Goal: Task Accomplishment & Management: Complete application form

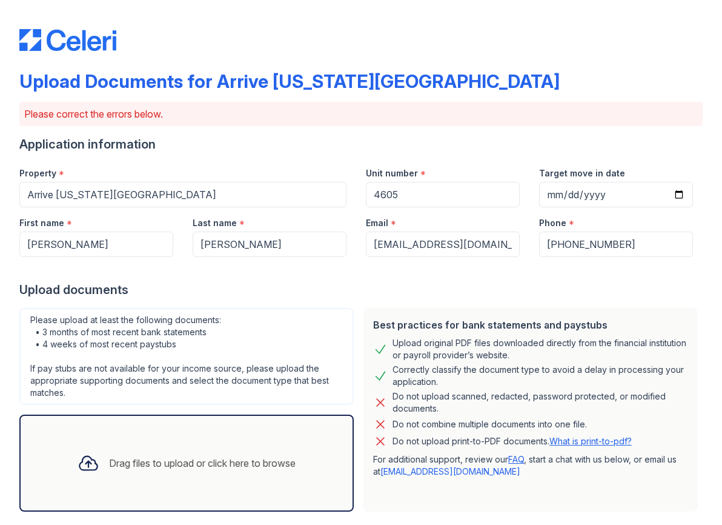
scroll to position [231, 0]
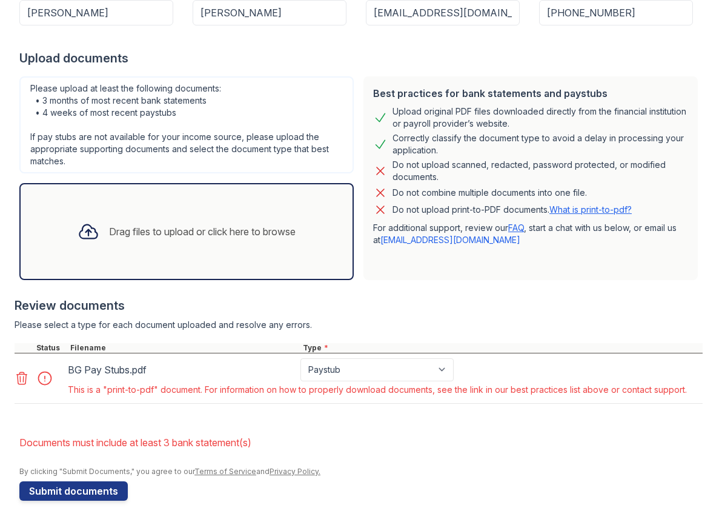
click at [11, 380] on main "Upload Documents for Arrive [US_STATE][GEOGRAPHIC_DATA] Please correct the erro…" at bounding box center [361, 262] width 722 height 525
click at [25, 380] on icon at bounding box center [22, 378] width 15 height 15
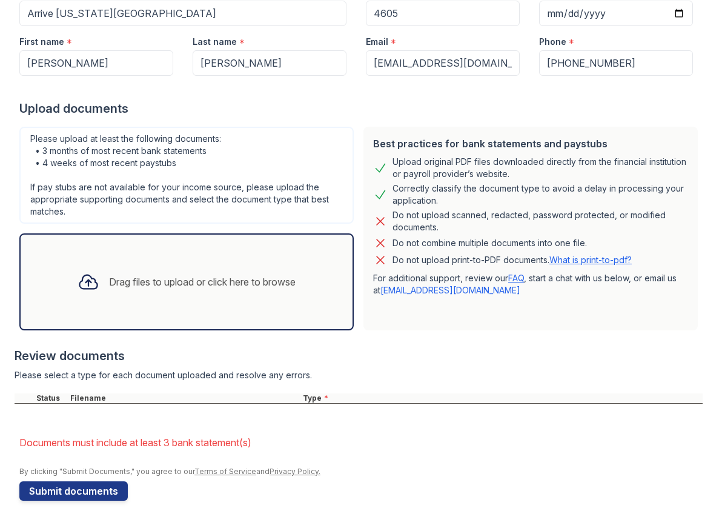
click at [116, 305] on div "Drag files to upload or click here to browse" at bounding box center [186, 281] width 334 height 97
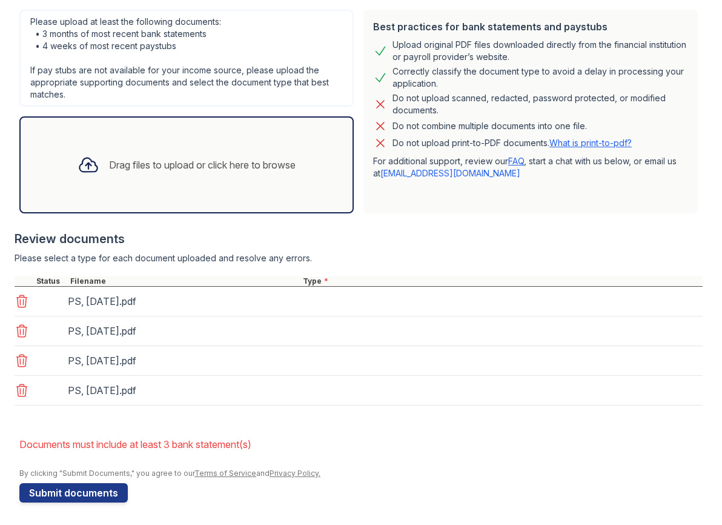
scroll to position [300, 0]
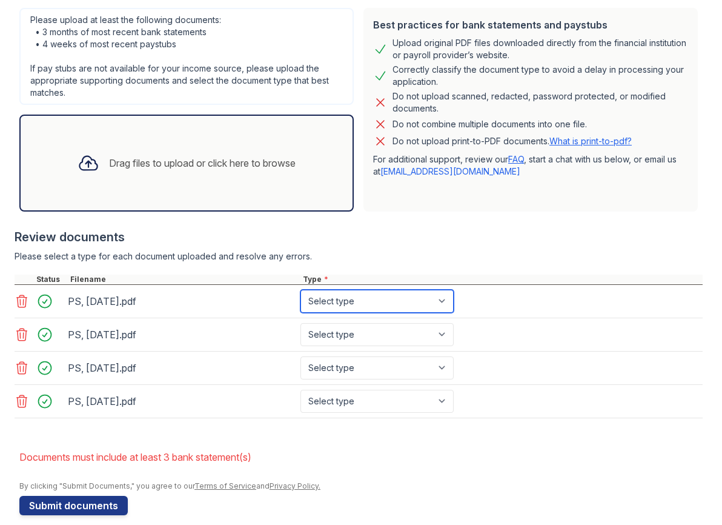
click at [394, 297] on select "Select type Paystub Bank Statement Offer Letter Tax Documents Benefit Award Let…" at bounding box center [376, 301] width 153 height 23
select select "paystub"
click at [300, 290] on select "Select type Paystub Bank Statement Offer Letter Tax Documents Benefit Award Let…" at bounding box center [376, 301] width 153 height 23
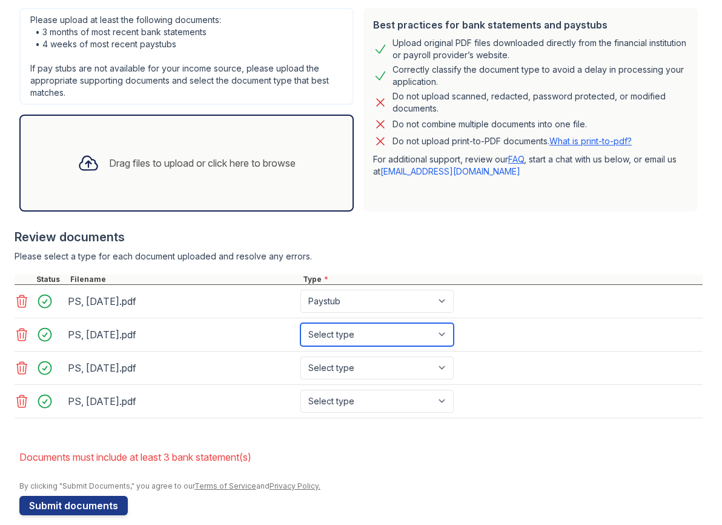
click at [386, 334] on select "Select type Paystub Bank Statement Offer Letter Tax Documents Benefit Award Let…" at bounding box center [376, 334] width 153 height 23
select select "paystub"
click at [300, 323] on select "Select type Paystub Bank Statement Offer Letter Tax Documents Benefit Award Let…" at bounding box center [376, 334] width 153 height 23
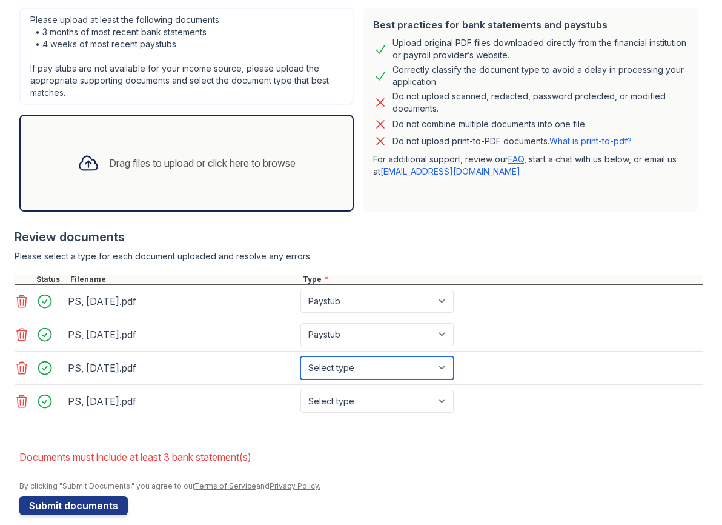
click at [385, 363] on select "Select type Paystub Bank Statement Offer Letter Tax Documents Benefit Award Let…" at bounding box center [376, 367] width 153 height 23
select select "paystub"
click at [300, 356] on select "Select type Paystub Bank Statement Offer Letter Tax Documents Benefit Award Let…" at bounding box center [376, 367] width 153 height 23
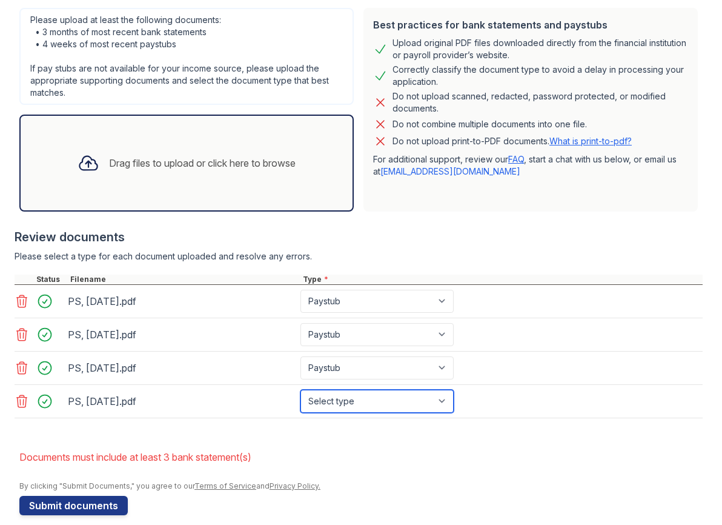
click at [382, 396] on select "Select type Paystub Bank Statement Offer Letter Tax Documents Benefit Award Let…" at bounding box center [376, 400] width 153 height 23
select select "paystub"
click at [300, 389] on select "Select type Paystub Bank Statement Offer Letter Tax Documents Benefit Award Let…" at bounding box center [376, 400] width 153 height 23
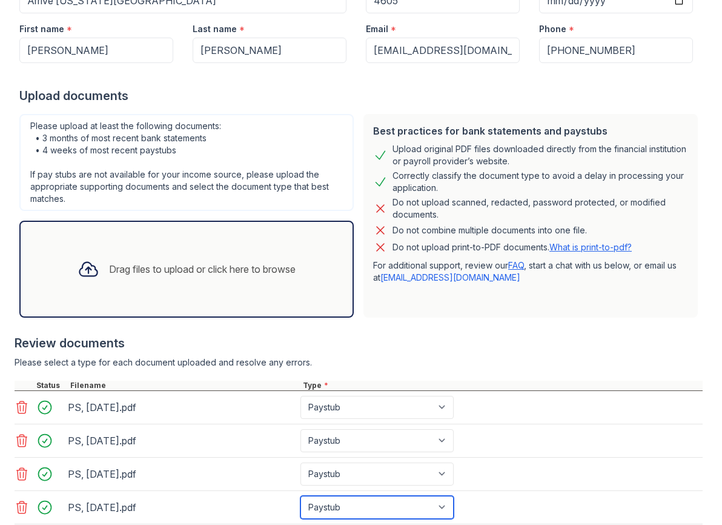
scroll to position [314, 0]
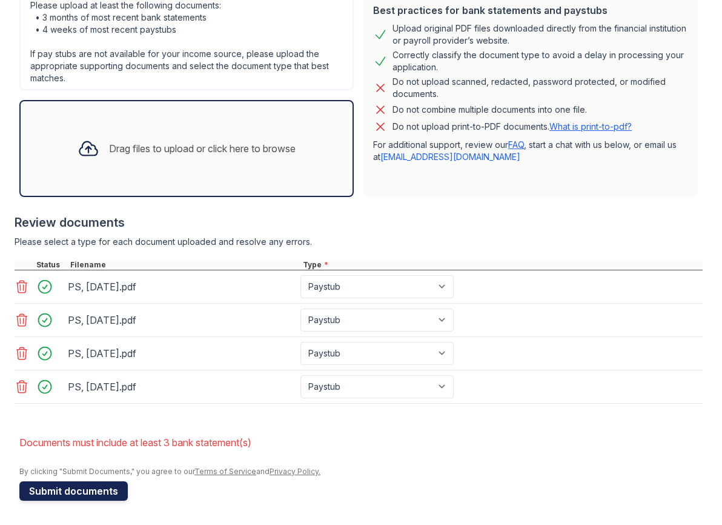
click at [64, 489] on button "Submit documents" at bounding box center [73, 490] width 108 height 19
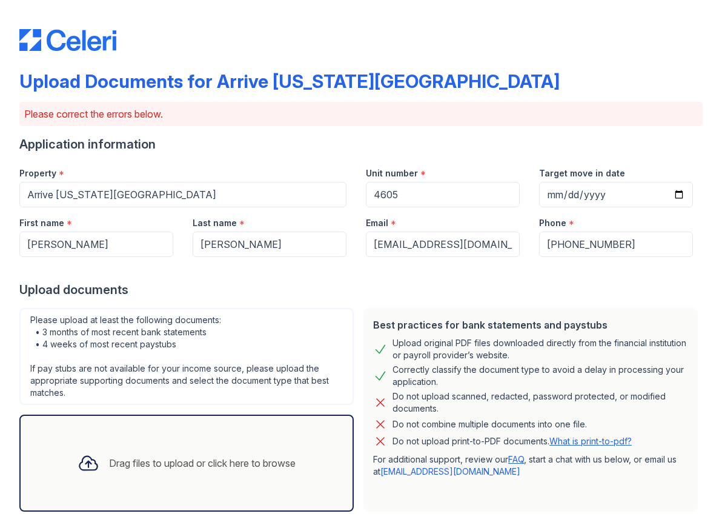
click at [393, 396] on div "Do not upload scanned, redacted, password protected, or modified documents." at bounding box center [541, 402] width 296 height 24
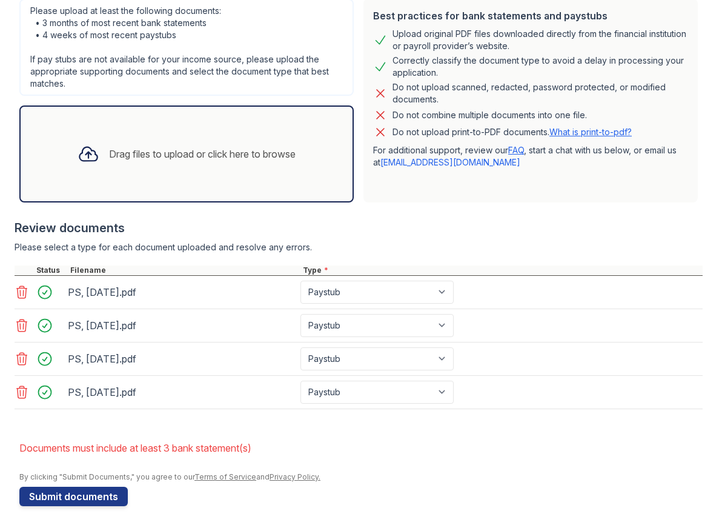
scroll to position [314, 0]
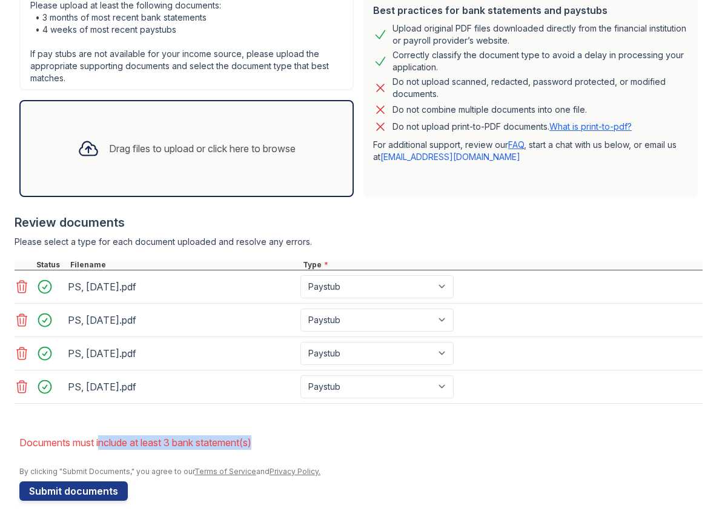
drag, startPoint x: 100, startPoint y: 440, endPoint x: 291, endPoint y: 436, distance: 190.9
click at [263, 440] on li "Documents must include at least 3 bank statement(s)" at bounding box center [360, 442] width 683 height 24
click at [294, 435] on li "Documents must include at least 3 bank statement(s)" at bounding box center [360, 442] width 683 height 24
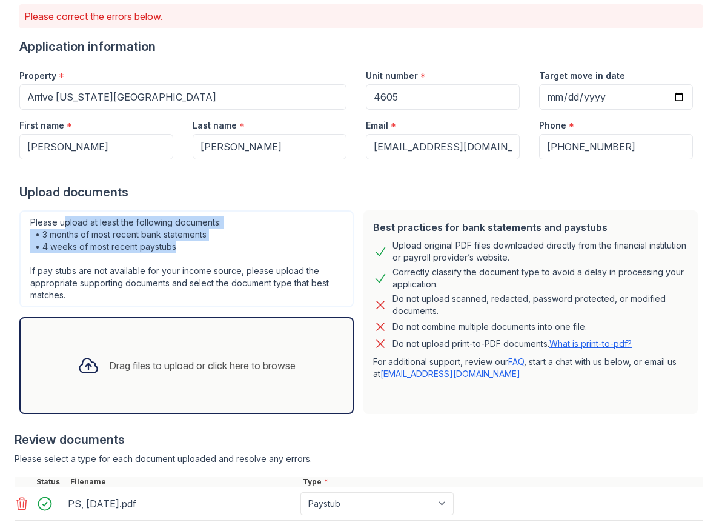
drag, startPoint x: 64, startPoint y: 220, endPoint x: 238, endPoint y: 244, distance: 175.4
click at [238, 244] on div "Please upload at least the following documents: • 3 months of most recent bank …" at bounding box center [186, 258] width 334 height 97
drag, startPoint x: 100, startPoint y: 235, endPoint x: 100, endPoint y: 257, distance: 22.4
click at [100, 257] on div "Please upload at least the following documents: • 3 months of most recent bank …" at bounding box center [186, 258] width 334 height 97
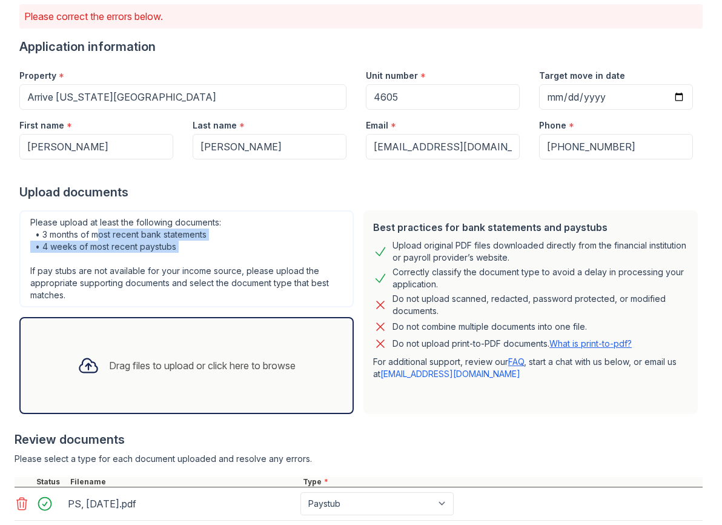
click at [100, 257] on div "Please upload at least the following documents: • 3 months of most recent bank …" at bounding box center [186, 258] width 334 height 97
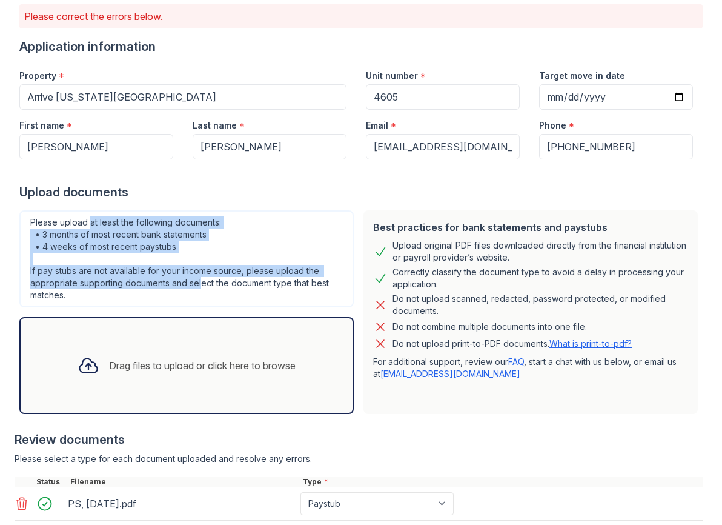
drag, startPoint x: 89, startPoint y: 220, endPoint x: 200, endPoint y: 276, distance: 124.3
click at [200, 276] on div "Please upload at least the following documents: • 3 months of most recent bank …" at bounding box center [186, 258] width 334 height 97
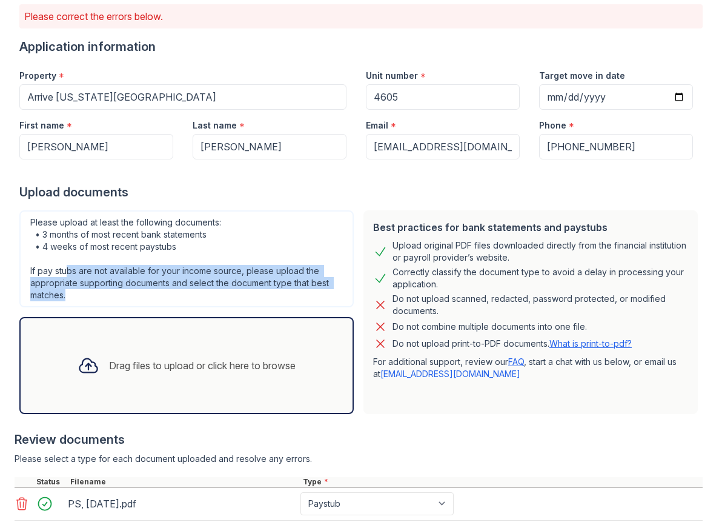
drag, startPoint x: 67, startPoint y: 270, endPoint x: 152, endPoint y: 288, distance: 87.4
click at [152, 288] on div "Please upload at least the following documents: • 3 months of most recent bank …" at bounding box center [186, 258] width 334 height 97
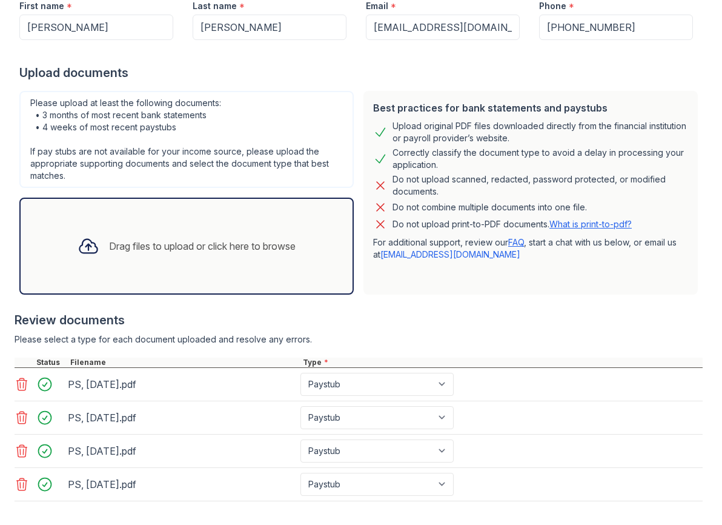
scroll to position [243, 0]
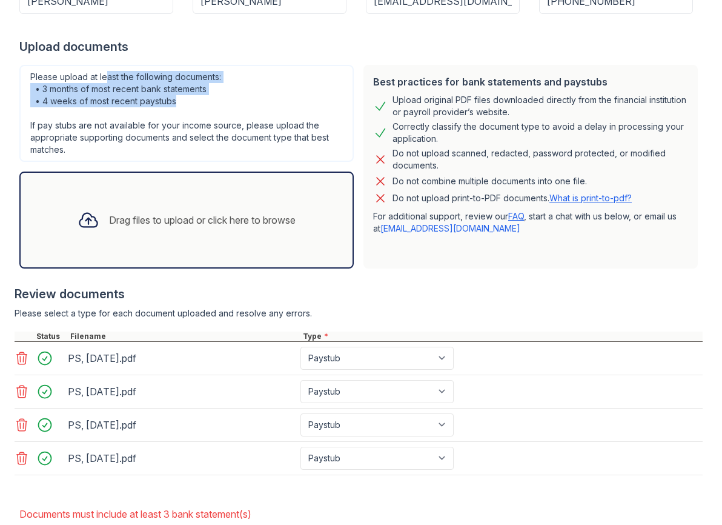
drag, startPoint x: 106, startPoint y: 77, endPoint x: 220, endPoint y: 107, distance: 118.3
click at [220, 107] on div "Please upload at least the following documents: • 3 months of most recent bank …" at bounding box center [186, 113] width 334 height 97
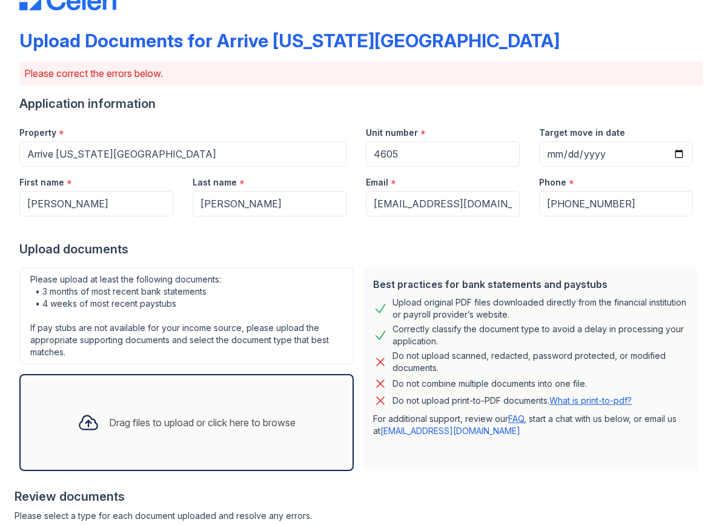
click at [384, 318] on div "Upload original PDF files downloaded directly from the financial institution or…" at bounding box center [530, 308] width 315 height 24
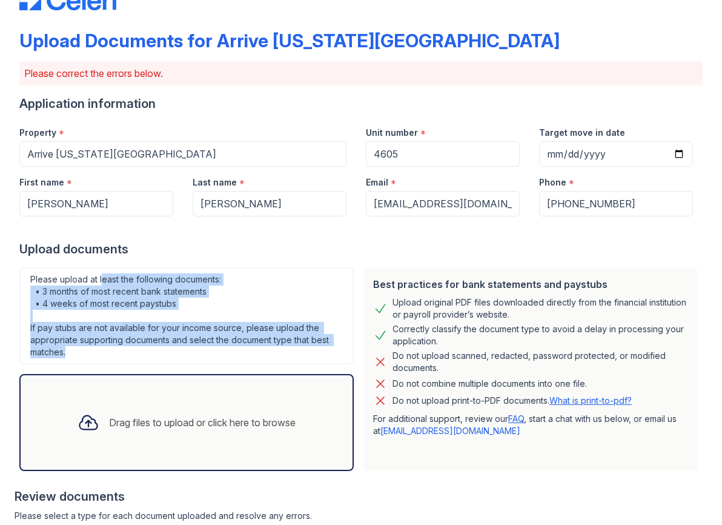
drag, startPoint x: 101, startPoint y: 282, endPoint x: 118, endPoint y: 349, distance: 69.3
click at [118, 349] on div "Please upload at least the following documents: • 3 months of most recent bank …" at bounding box center [186, 315] width 334 height 97
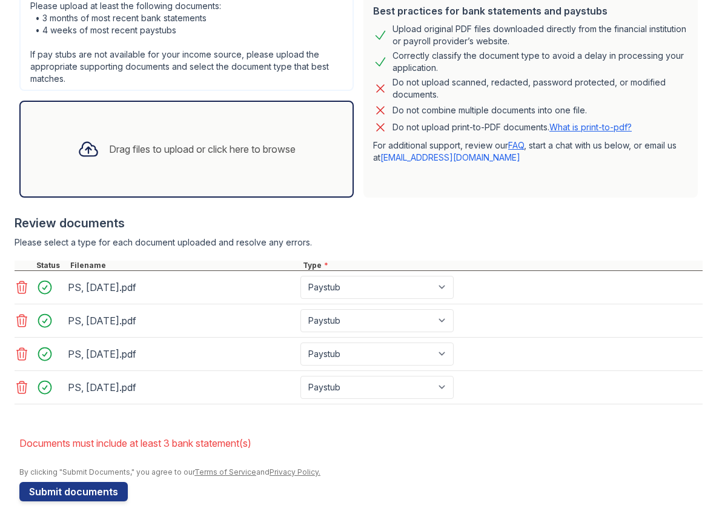
scroll to position [314, 0]
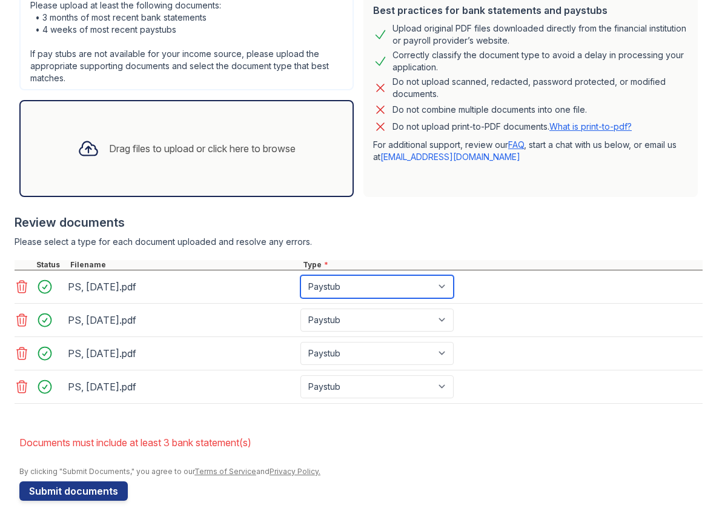
click at [382, 288] on select "Paystub Bank Statement Offer Letter Tax Documents Benefit Award Letter Investme…" at bounding box center [376, 286] width 153 height 23
click at [156, 168] on div "Drag files to upload or click here to browse" at bounding box center [186, 148] width 237 height 41
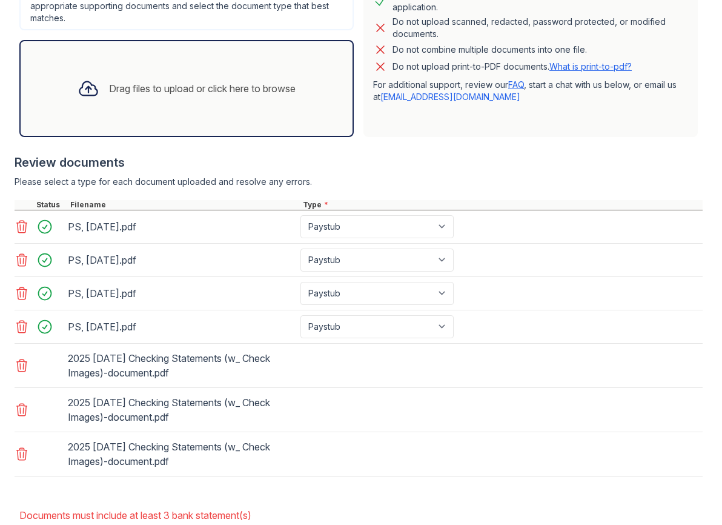
scroll to position [447, 0]
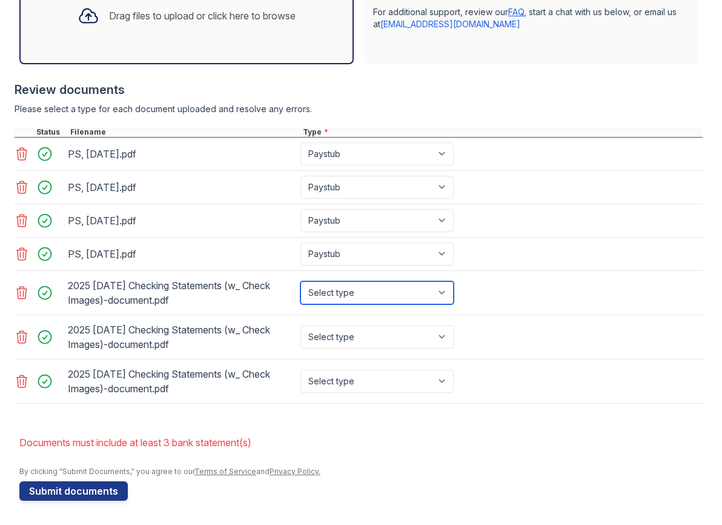
click at [399, 294] on select "Select type Paystub Bank Statement Offer Letter Tax Documents Benefit Award Let…" at bounding box center [376, 292] width 153 height 23
select select "bank_statement"
click at [300, 281] on select "Select type Paystub Bank Statement Offer Letter Tax Documents Benefit Award Let…" at bounding box center [376, 292] width 153 height 23
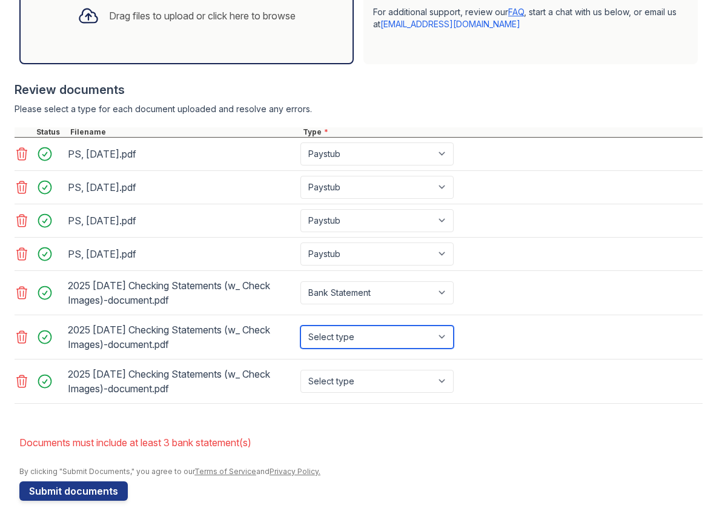
click at [373, 333] on select "Select type Paystub Bank Statement Offer Letter Tax Documents Benefit Award Let…" at bounding box center [376, 336] width 153 height 23
select select "bank_statement"
click at [300, 325] on select "Select type Paystub Bank Statement Offer Letter Tax Documents Benefit Award Let…" at bounding box center [376, 336] width 153 height 23
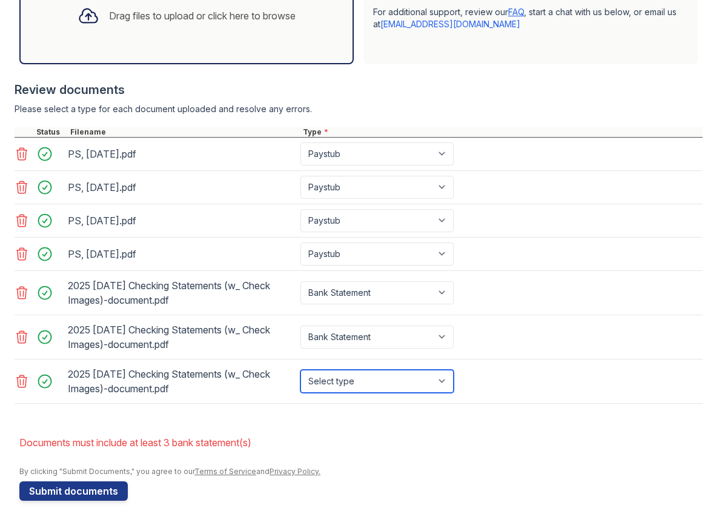
click at [367, 385] on select "Select type Paystub Bank Statement Offer Letter Tax Documents Benefit Award Let…" at bounding box center [376, 380] width 153 height 23
select select "bank_statement"
click at [300, 369] on select "Select type Paystub Bank Statement Offer Letter Tax Documents Benefit Award Let…" at bounding box center [376, 380] width 153 height 23
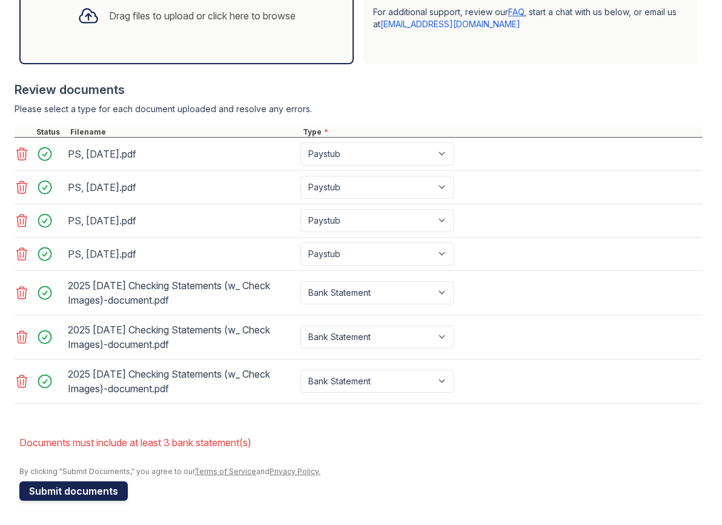
click at [82, 494] on button "Submit documents" at bounding box center [73, 490] width 108 height 19
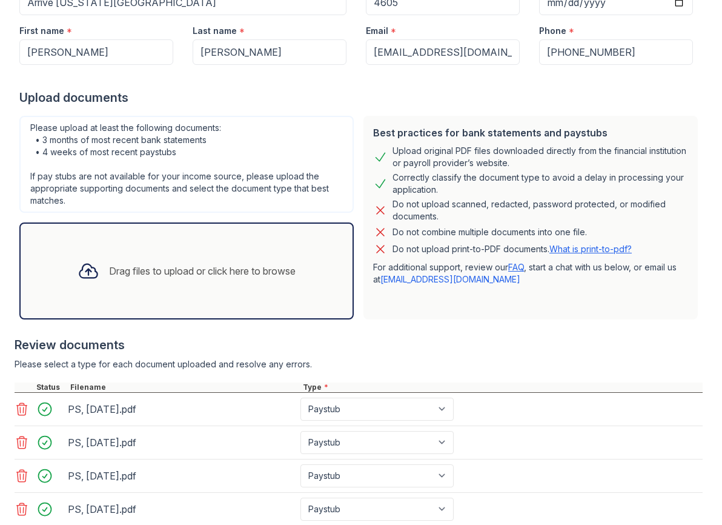
scroll to position [459, 0]
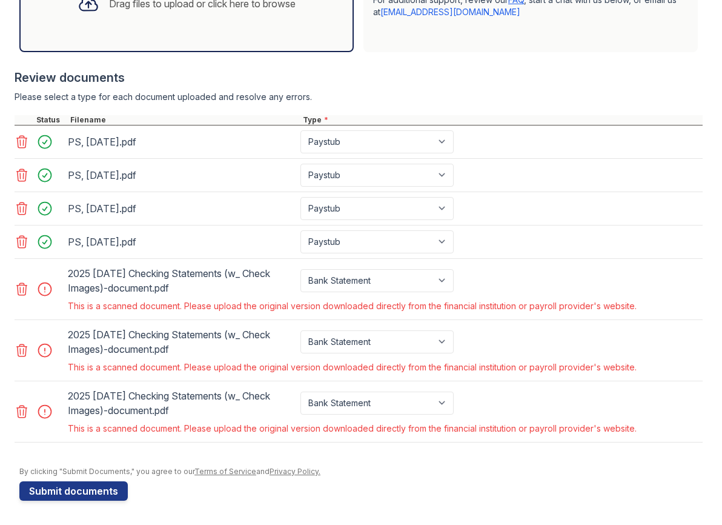
click at [48, 291] on div at bounding box center [48, 288] width 34 height 17
click at [47, 288] on div at bounding box center [48, 288] width 34 height 17
click at [353, 285] on select "Paystub Bank Statement Offer Letter Tax Documents Benefit Award Letter Investme…" at bounding box center [376, 280] width 153 height 23
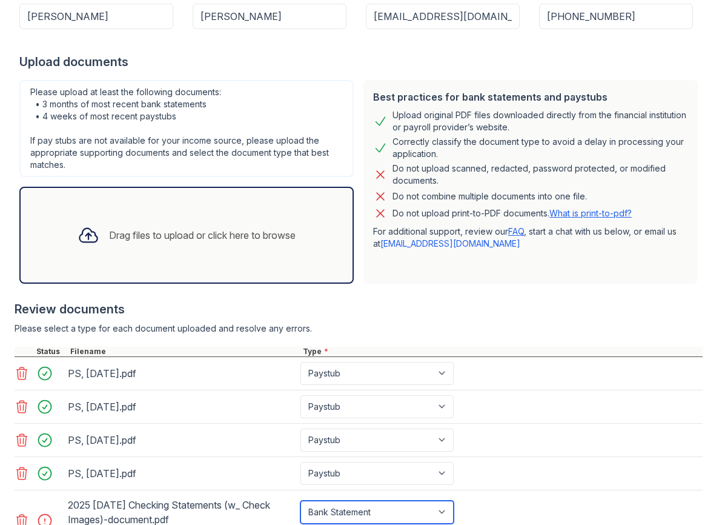
scroll to position [0, 0]
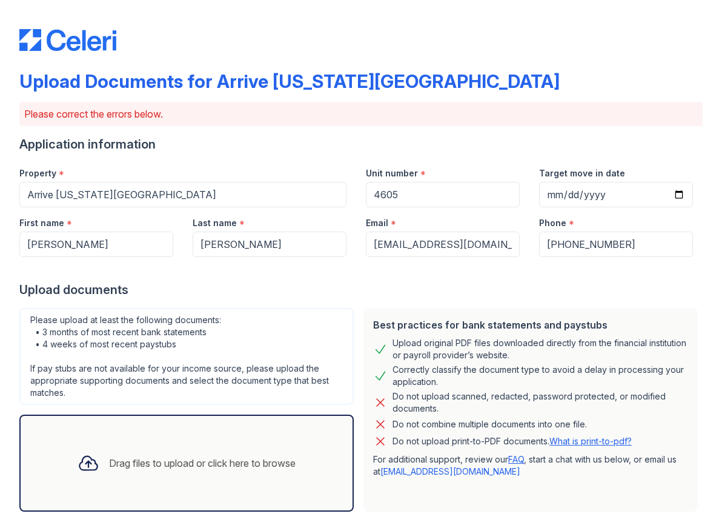
drag, startPoint x: 202, startPoint y: 71, endPoint x: 300, endPoint y: 125, distance: 112.0
click at [300, 125] on div "Upload Documents for Arrive [US_STATE][GEOGRAPHIC_DATA] Please correct the erro…" at bounding box center [360, 484] width 683 height 959
click at [363, 139] on div "Application information" at bounding box center [360, 144] width 683 height 17
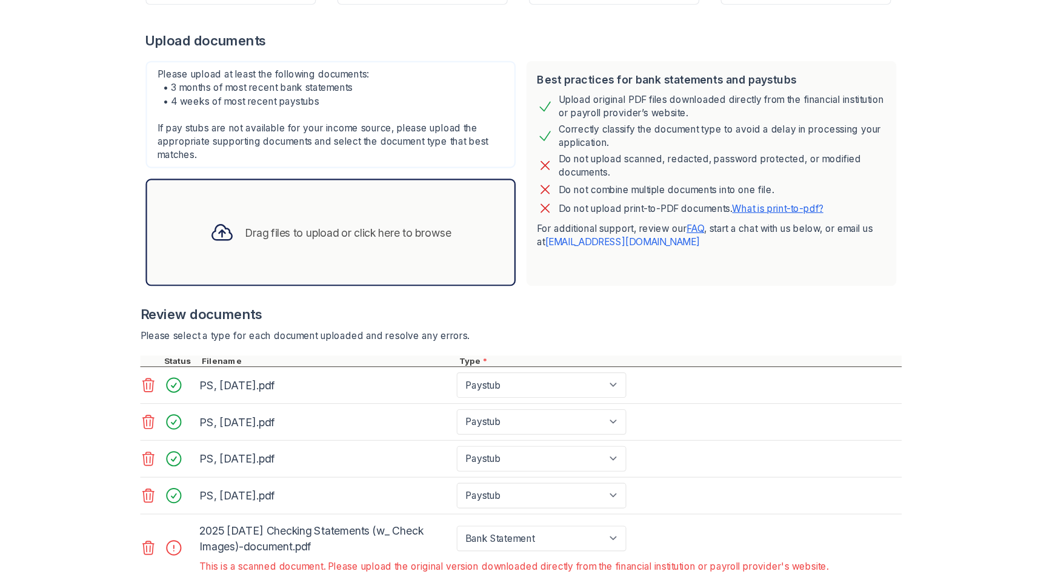
scroll to position [459, 0]
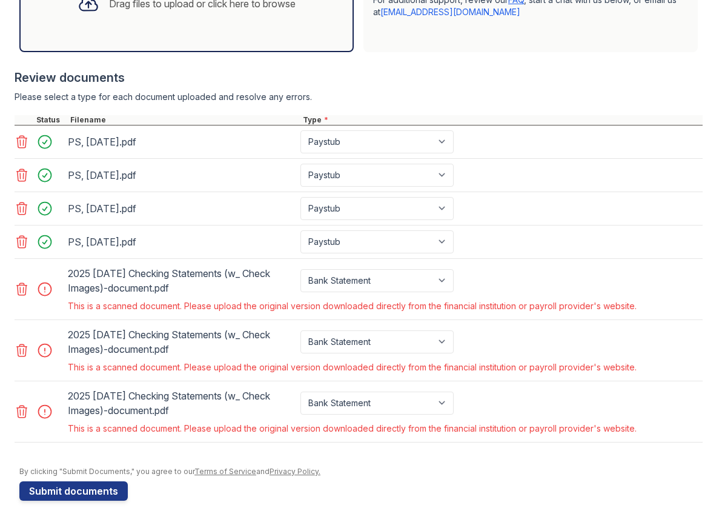
drag, startPoint x: 102, startPoint y: 273, endPoint x: 194, endPoint y: 285, distance: 93.5
click at [194, 285] on div "2025 [DATE] Checking Statements (w_ Check Images)-document.pdf" at bounding box center [182, 280] width 228 height 34
click at [182, 280] on div "2025 [DATE] Checking Statements (w_ Check Images)-document.pdf" at bounding box center [182, 280] width 228 height 34
click at [187, 101] on div "Please select a type for each document uploaded and resolve any errors." at bounding box center [359, 97] width 688 height 12
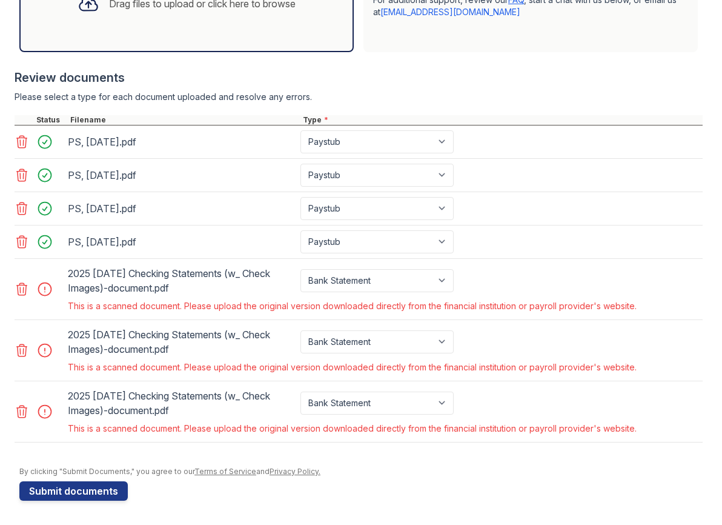
click at [263, 102] on div "Please select a type for each document uploaded and resolve any errors." at bounding box center [359, 97] width 688 height 12
click at [247, 101] on div "Please select a type for each document uploaded and resolve any errors." at bounding box center [359, 97] width 688 height 12
click at [126, 100] on div "Please select a type for each document uploaded and resolve any errors." at bounding box center [359, 97] width 688 height 12
click at [173, 101] on div "Please select a type for each document uploaded and resolve any errors." at bounding box center [359, 97] width 688 height 12
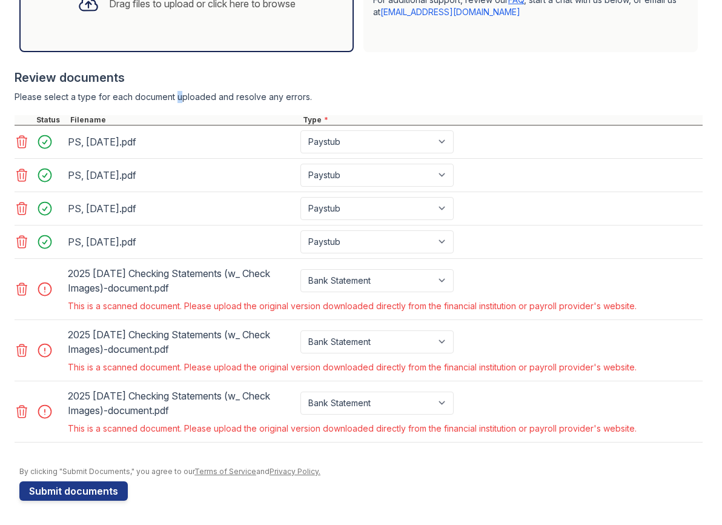
click at [173, 101] on div "Please select a type for each document uploaded and resolve any errors." at bounding box center [359, 97] width 688 height 12
click at [184, 100] on div "Please select a type for each document uploaded and resolve any errors." at bounding box center [359, 97] width 688 height 12
click at [482, 300] on div "This is a scanned document. Please upload the original version downloaded direc…" at bounding box center [352, 306] width 569 height 12
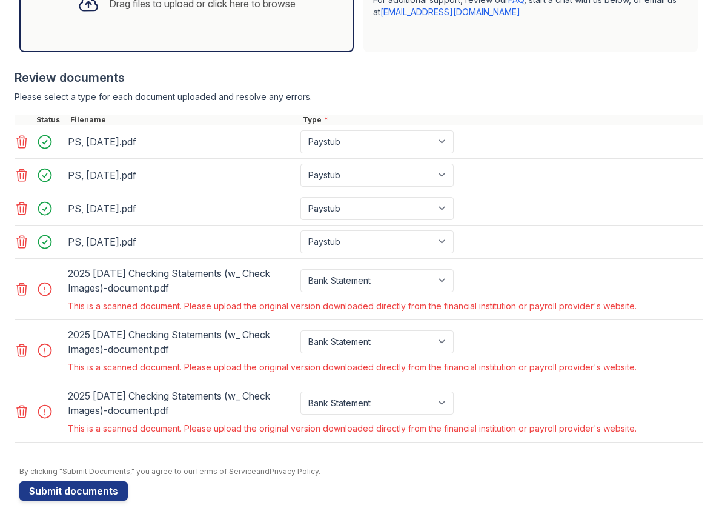
click at [573, 302] on div "This is a scanned document. Please upload the original version downloaded direc…" at bounding box center [352, 306] width 569 height 12
click at [151, 97] on div "Please select a type for each document uploaded and resolve any errors." at bounding box center [359, 97] width 688 height 12
click at [191, 98] on div "Please select a type for each document uploaded and resolve any errors." at bounding box center [359, 97] width 688 height 12
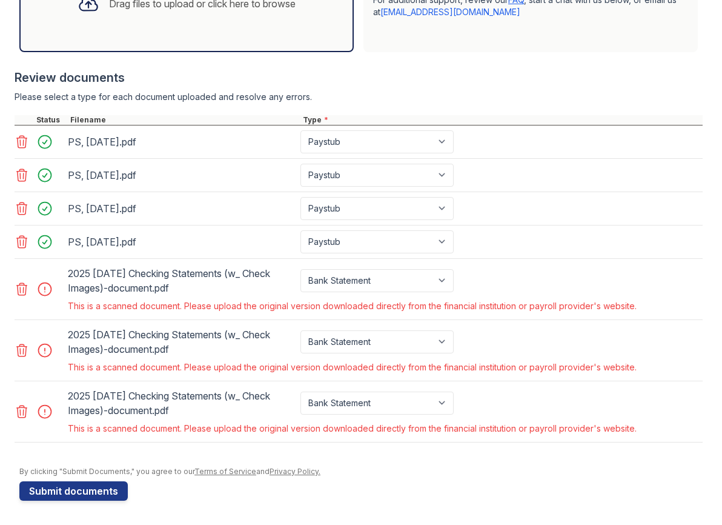
click at [239, 98] on div "Please select a type for each document uploaded and resolve any errors." at bounding box center [359, 97] width 688 height 12
drag, startPoint x: 105, startPoint y: 306, endPoint x: 123, endPoint y: 309, distance: 17.7
click at [123, 309] on div "This is a scanned document. Please upload the original version downloaded direc…" at bounding box center [352, 306] width 569 height 12
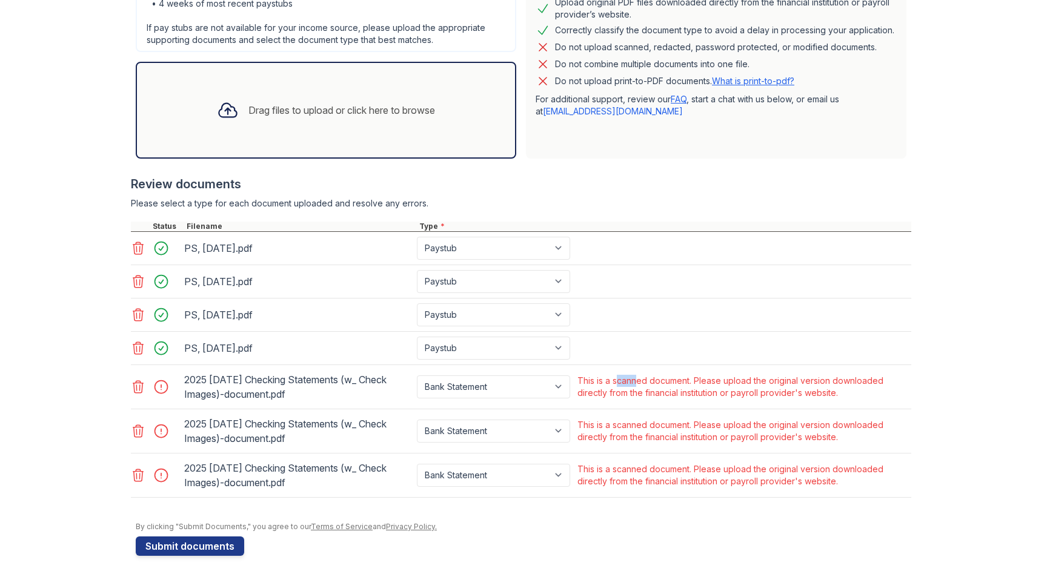
scroll to position [340, 0]
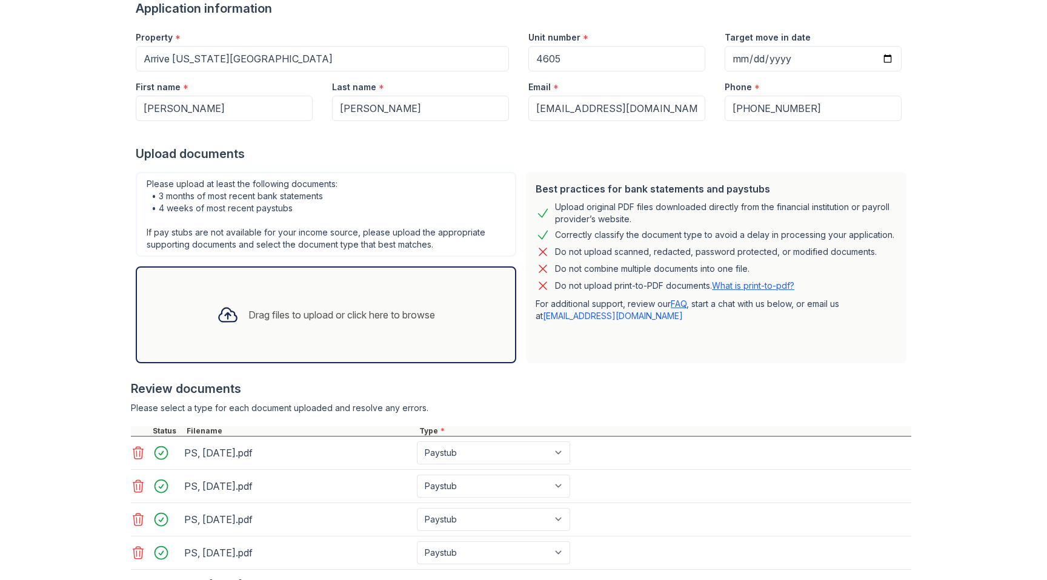
click at [660, 211] on div "Upload original PDF files downloaded directly from the financial institution or…" at bounding box center [726, 213] width 342 height 24
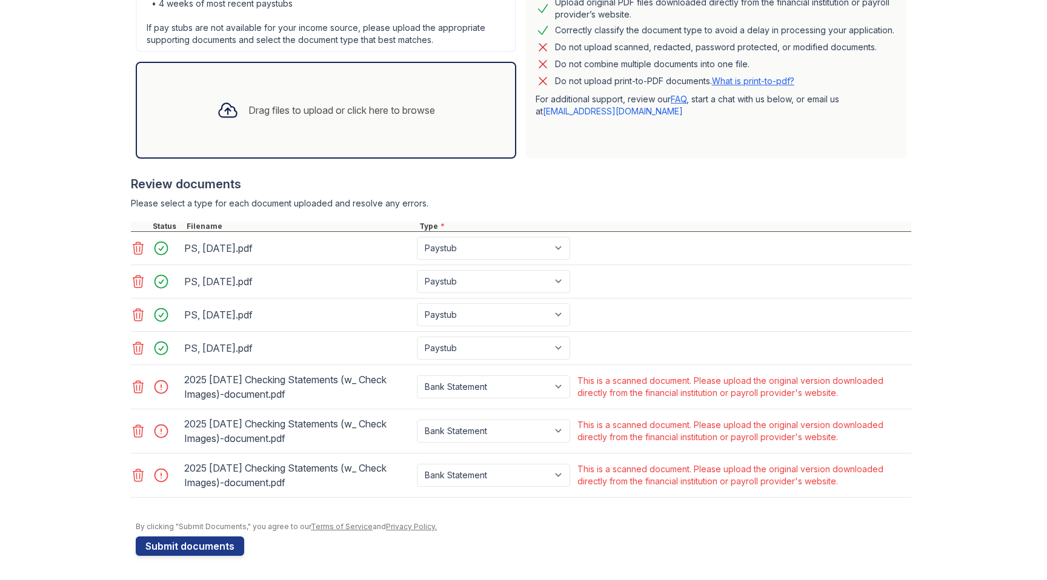
drag, startPoint x: 133, startPoint y: 204, endPoint x: 421, endPoint y: 199, distance: 288.4
click at [421, 199] on div "Please select a type for each document uploaded and resolve any errors." at bounding box center [521, 203] width 780 height 12
drag, startPoint x: 142, startPoint y: 185, endPoint x: 474, endPoint y: 198, distance: 331.6
click at [474, 198] on div "Upload Documents for Arrive [US_STATE][GEOGRAPHIC_DATA] Please correct the erro…" at bounding box center [523, 120] width 1008 height 921
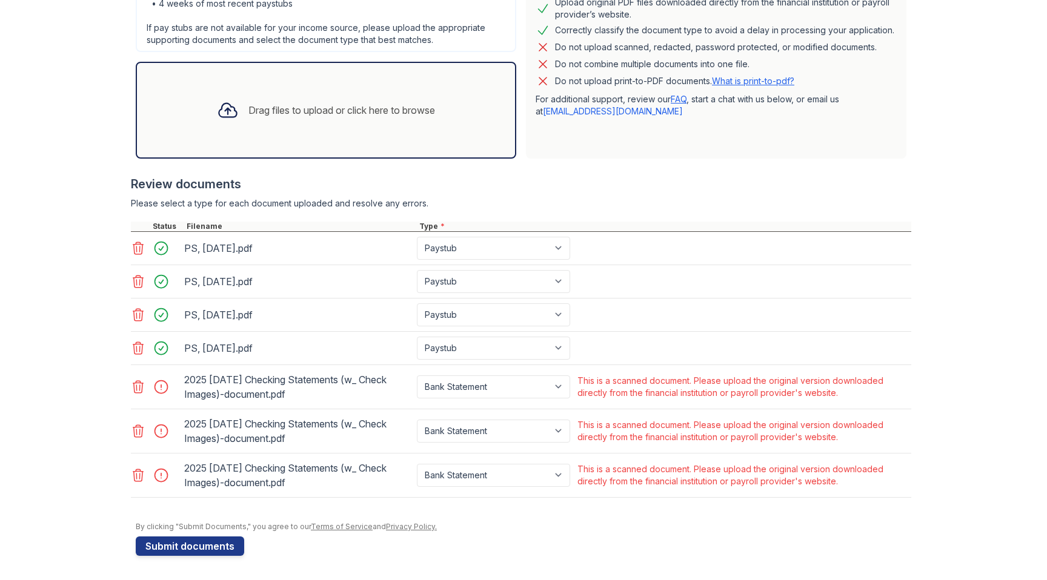
click at [484, 195] on div "Review documents Please select a type for each document uploaded and resolve an…" at bounding box center [521, 337] width 780 height 346
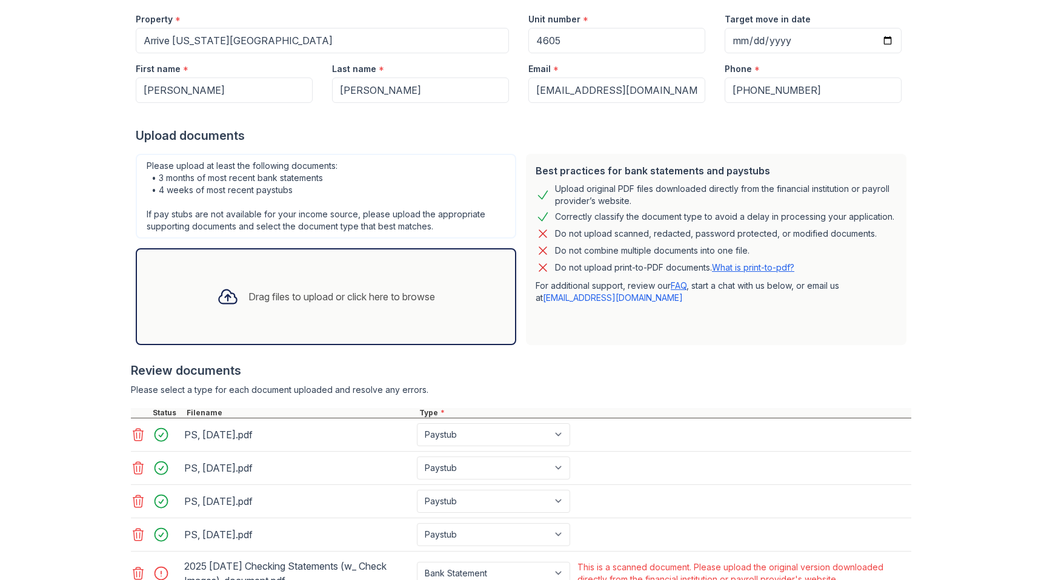
scroll to position [0, 0]
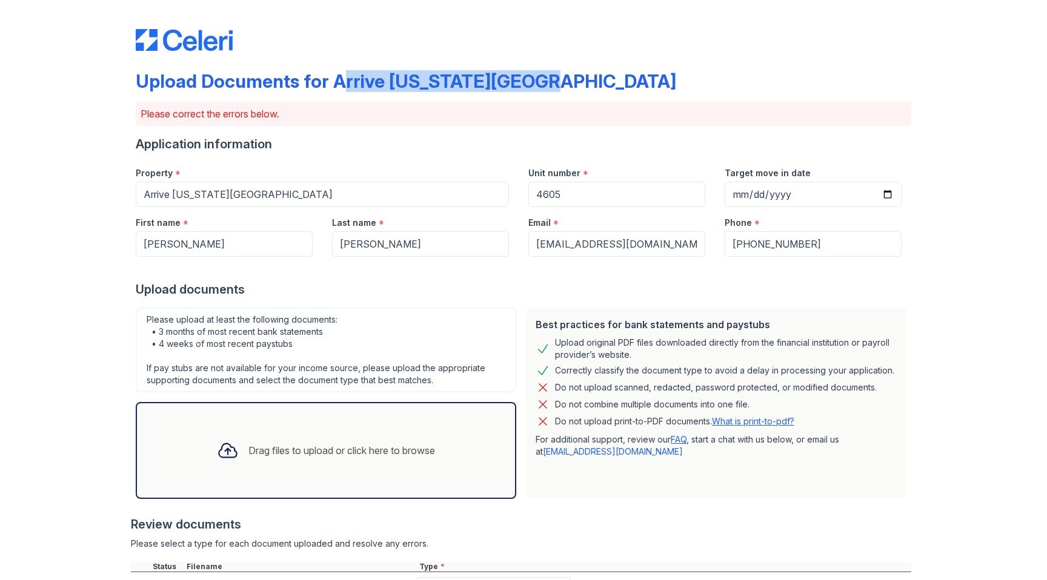
drag, startPoint x: 326, startPoint y: 83, endPoint x: 523, endPoint y: 79, distance: 196.3
click at [523, 79] on div "Upload Documents for Arrive [US_STATE][GEOGRAPHIC_DATA]" at bounding box center [406, 81] width 540 height 22
drag, startPoint x: 523, startPoint y: 79, endPoint x: 294, endPoint y: 78, distance: 228.4
click at [294, 78] on div "Upload Documents for Arrive [US_STATE][GEOGRAPHIC_DATA]" at bounding box center [406, 81] width 540 height 22
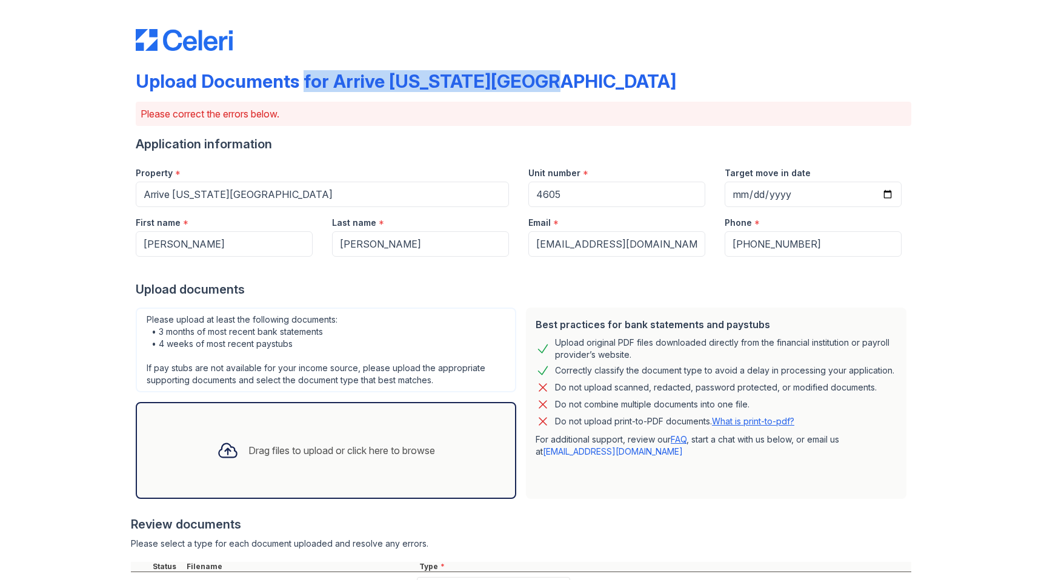
click at [294, 78] on div "Upload Documents for Arrive [US_STATE][GEOGRAPHIC_DATA]" at bounding box center [406, 81] width 540 height 22
drag, startPoint x: 289, startPoint y: 80, endPoint x: 297, endPoint y: 81, distance: 8.5
click at [297, 81] on div "Upload Documents for Arrive [US_STATE][GEOGRAPHIC_DATA]" at bounding box center [406, 81] width 540 height 22
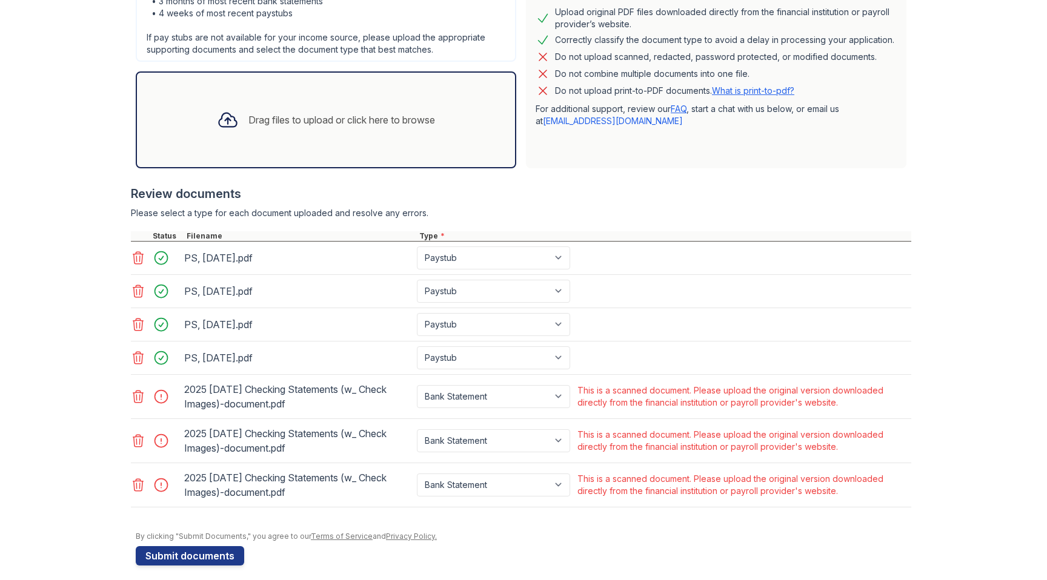
click at [374, 210] on div "Please select a type for each document uploaded and resolve any errors." at bounding box center [521, 213] width 780 height 12
click at [380, 213] on div "Please select a type for each document uploaded and resolve any errors." at bounding box center [521, 213] width 780 height 12
click at [399, 216] on div "Please select a type for each document uploaded and resolve any errors." at bounding box center [521, 213] width 780 height 12
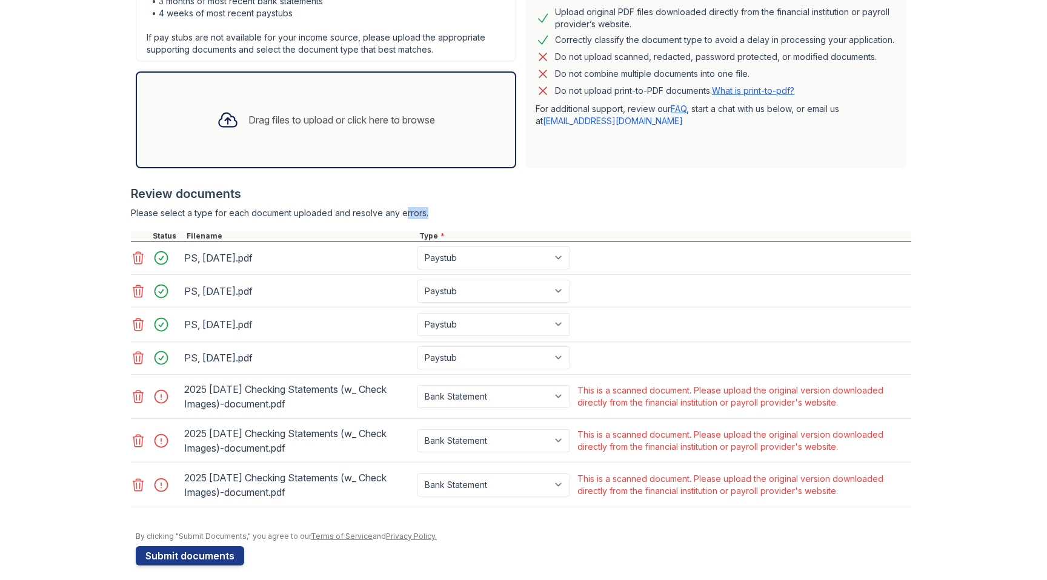
click at [399, 216] on div "Please select a type for each document uploaded and resolve any errors." at bounding box center [521, 213] width 780 height 12
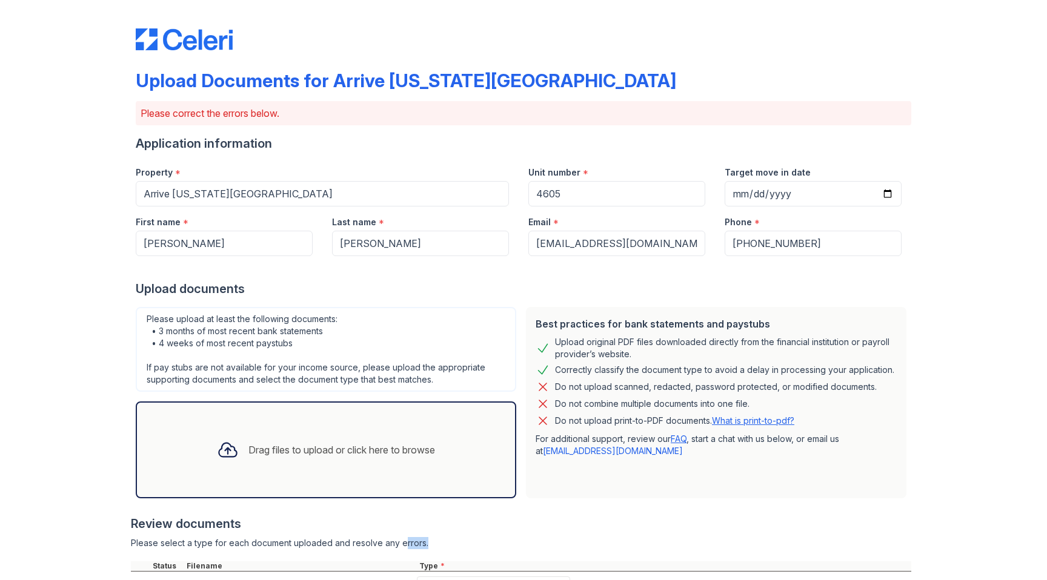
scroll to position [0, 0]
drag, startPoint x: 196, startPoint y: 86, endPoint x: 190, endPoint y: 82, distance: 6.6
click at [190, 82] on div "Upload Documents for Arrive [US_STATE][GEOGRAPHIC_DATA]" at bounding box center [406, 81] width 540 height 22
click at [198, 79] on div "Upload Documents for Arrive [US_STATE][GEOGRAPHIC_DATA]" at bounding box center [406, 81] width 540 height 22
drag, startPoint x: 197, startPoint y: 79, endPoint x: 291, endPoint y: 88, distance: 94.3
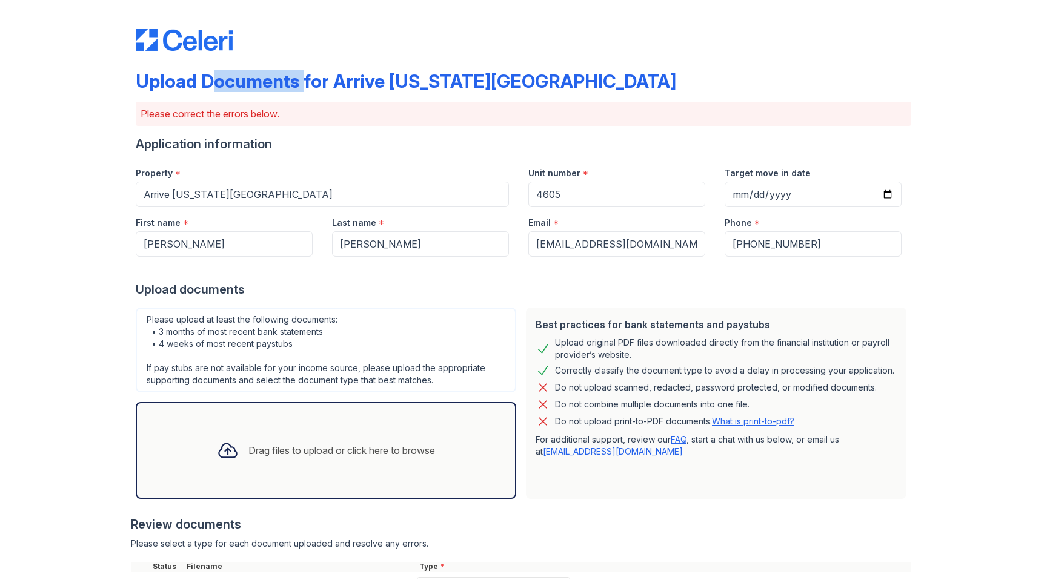
click at [291, 88] on div "Upload Documents for Arrive [US_STATE][GEOGRAPHIC_DATA]" at bounding box center [406, 81] width 540 height 22
click at [300, 86] on div "Upload Documents for Arrive [US_STATE][GEOGRAPHIC_DATA]" at bounding box center [406, 81] width 540 height 22
drag, startPoint x: 299, startPoint y: 85, endPoint x: 291, endPoint y: 87, distance: 8.2
click at [291, 87] on div "Upload Documents for Arrive [US_STATE][GEOGRAPHIC_DATA]" at bounding box center [406, 81] width 540 height 22
drag, startPoint x: 319, startPoint y: 83, endPoint x: 328, endPoint y: 83, distance: 9.7
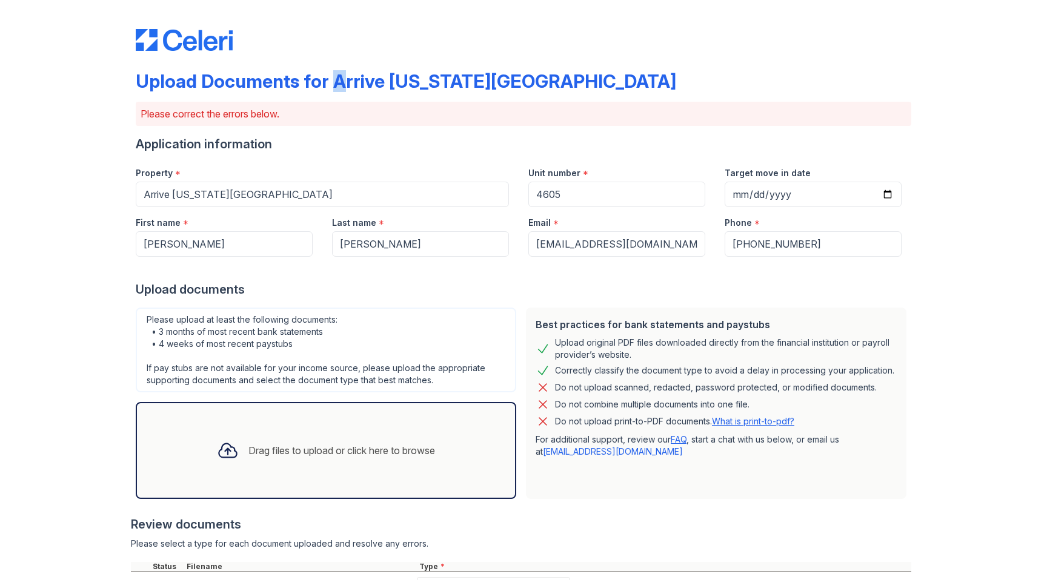
click at [328, 83] on div "Upload Documents for Arrive [US_STATE][GEOGRAPHIC_DATA]" at bounding box center [406, 81] width 540 height 22
drag, startPoint x: 375, startPoint y: 82, endPoint x: 385, endPoint y: 82, distance: 9.7
click at [385, 82] on div "Upload Documents for Arrive [US_STATE][GEOGRAPHIC_DATA]" at bounding box center [406, 81] width 540 height 22
drag, startPoint x: 457, startPoint y: 82, endPoint x: 464, endPoint y: 82, distance: 7.3
click at [464, 82] on div "Upload Documents for Arrive [US_STATE][GEOGRAPHIC_DATA]" at bounding box center [406, 81] width 540 height 22
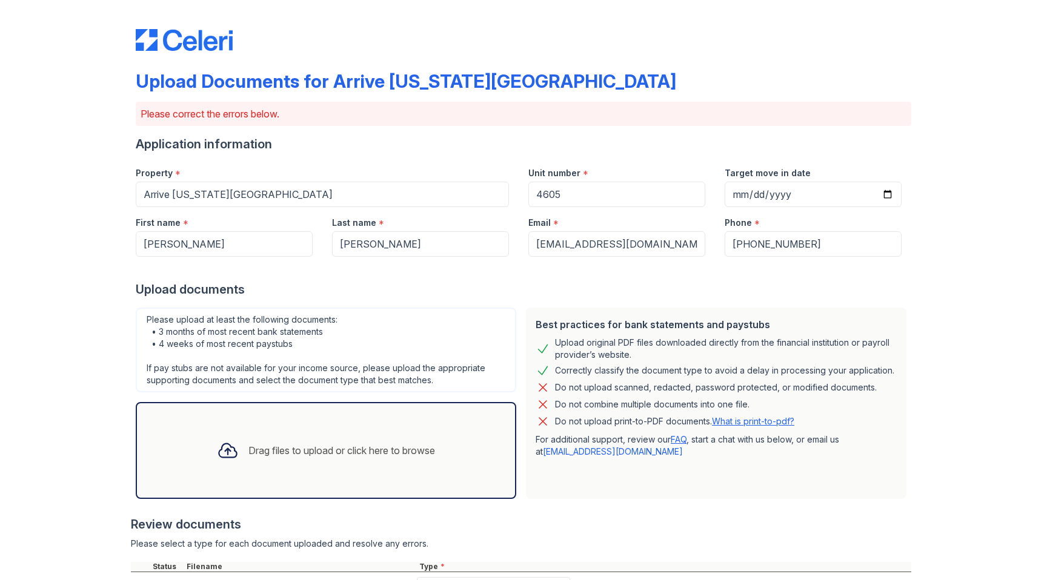
click at [590, 94] on div "Upload Documents for Arrive [US_STATE][GEOGRAPHIC_DATA]" at bounding box center [523, 85] width 775 height 31
